Goal: Task Accomplishment & Management: Manage account settings

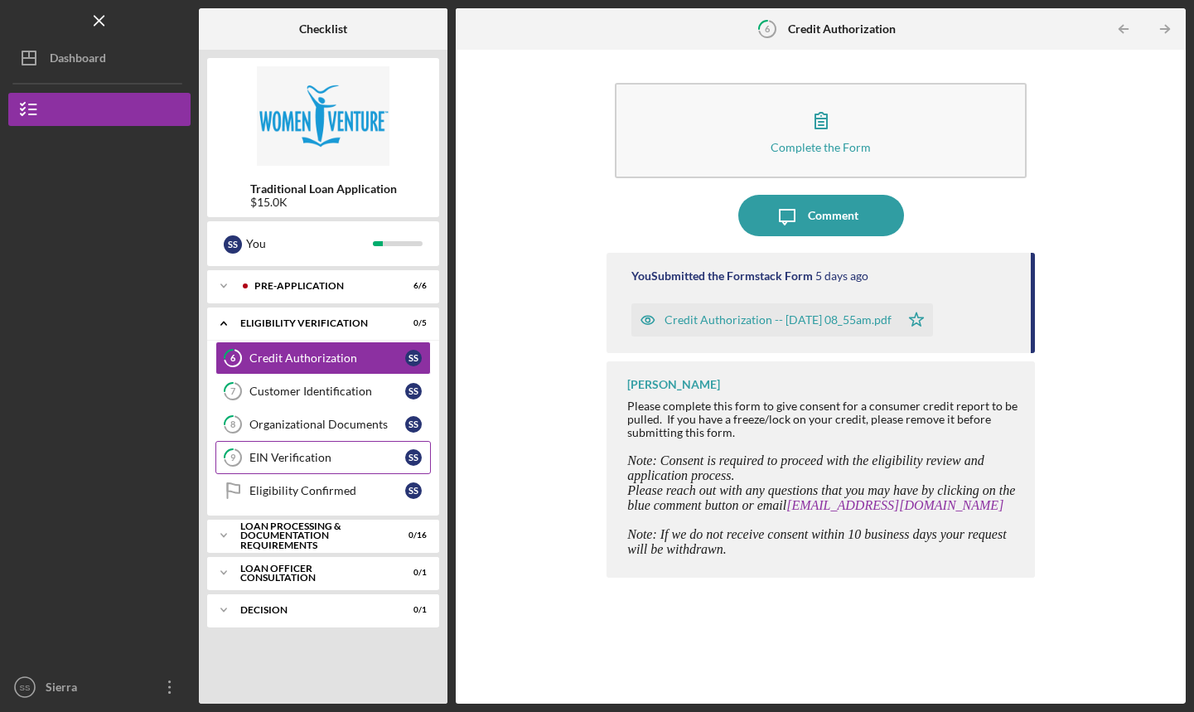
drag, startPoint x: 0, startPoint y: 0, endPoint x: 275, endPoint y: 452, distance: 528.7
click at [275, 452] on div "EIN Verification" at bounding box center [327, 457] width 156 height 13
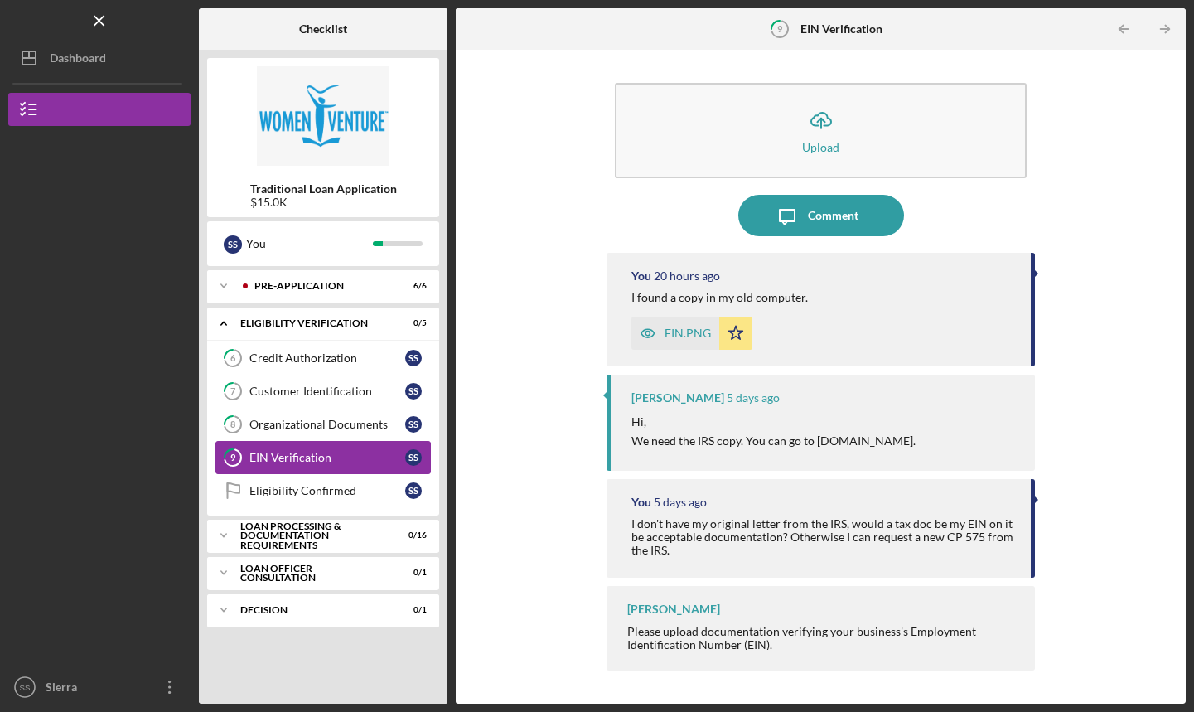
click at [270, 428] on div "Organizational Documents" at bounding box center [327, 424] width 156 height 13
